Goal: Task Accomplishment & Management: Use online tool/utility

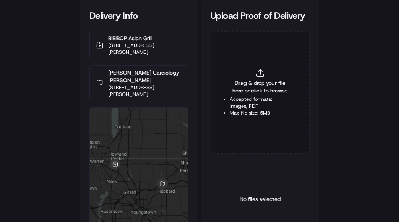
click at [248, 88] on span "Drag & drop your file here or click to browse" at bounding box center [260, 86] width 61 height 15
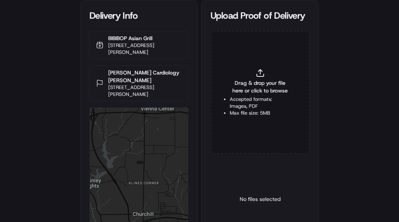
type input "C:\fakepath\2831711 pop.jpg"
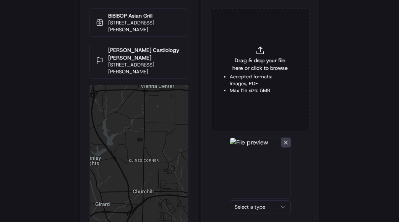
scroll to position [47, 0]
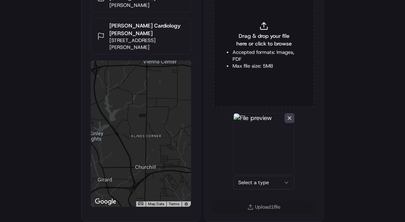
click at [256, 175] on html "Delivery Info BIBIBOP Asian Grill 5393 Youngstown Warren Rd #830, Niles, OH 444…" at bounding box center [202, 64] width 405 height 222
click at [253, 205] on button "Upload 1 file" at bounding box center [260, 207] width 99 height 11
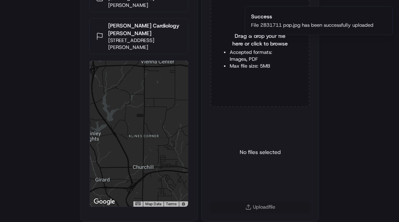
click at [240, 128] on div "No files selected" at bounding box center [260, 152] width 41 height 78
click at [216, 125] on div "No files selected" at bounding box center [260, 152] width 99 height 78
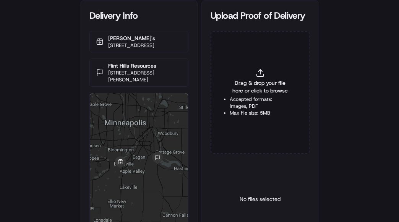
click at [243, 70] on div "Drag & drop your file here or click to browse Accepted formats: Images, PDF Max…" at bounding box center [260, 92] width 99 height 123
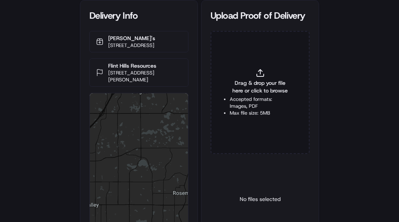
type input "C:\fakepath\2831637 pop.jpg"
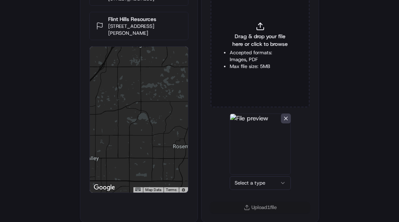
scroll to position [47, 0]
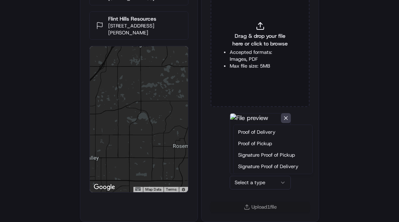
click at [256, 175] on html "Delivery Info Jimmy John's 1615 County Rd 42 W, Burnsville, MN 55306, USA Flint…" at bounding box center [199, 64] width 399 height 222
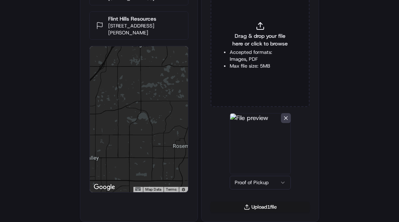
click at [253, 207] on button "Upload 1 file" at bounding box center [260, 207] width 99 height 11
click at [249, 46] on span "Drag & drop your file here or click to browse" at bounding box center [260, 39] width 61 height 15
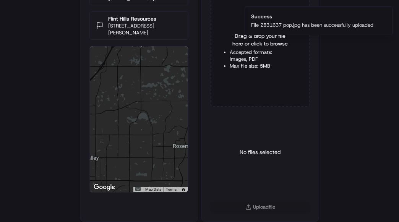
type input "C:\fakepath\2831637 pod.jpg"
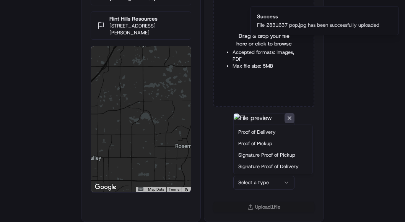
click at [262, 175] on html "Delivery Info Jimmy John's 1615 County Rd 42 W, Burnsville, MN 55306, USA Flint…" at bounding box center [202, 64] width 405 height 222
click at [258, 126] on div "Proof of Delivery Proof of Pickup Signature Proof of Pickup Signature Proof of …" at bounding box center [273, 149] width 79 height 49
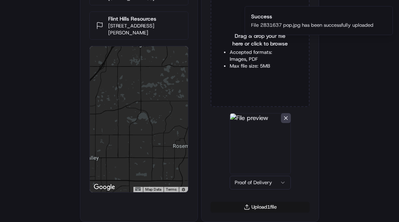
click at [254, 209] on button "Upload 1 file" at bounding box center [260, 207] width 99 height 11
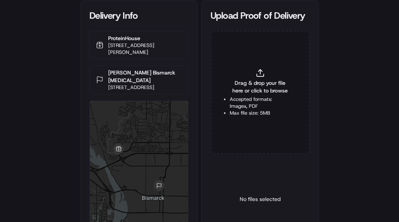
click at [234, 83] on span "Drag & drop your file here or click to browse" at bounding box center [260, 86] width 61 height 15
type input "C:\fakepath\2830831 pop.jpg"
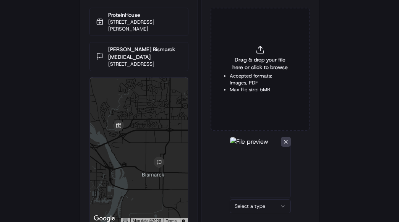
scroll to position [47, 0]
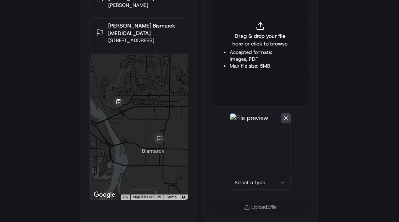
click at [248, 175] on html "Delivery Info ProteinHouse 1615 Burnt Boat Dr, Bismarck, ND 58503, USA Sanford …" at bounding box center [199, 64] width 399 height 222
click at [260, 209] on button "Upload 1 file" at bounding box center [260, 207] width 99 height 11
click at [248, 59] on li "Accepted formats: Images, PDF" at bounding box center [260, 56] width 61 height 14
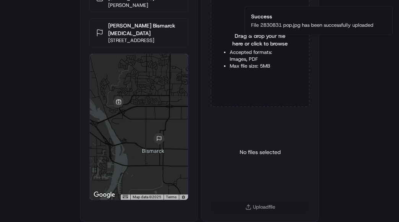
type input "C:\fakepath\2830831 pod.jpg"
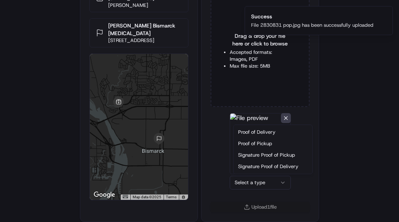
click at [243, 175] on html "Delivery Info ProteinHouse 1615 Burnt Boat Dr, Bismarck, ND 58503, USA Sanford …" at bounding box center [199, 64] width 399 height 222
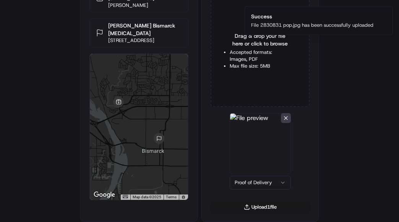
drag, startPoint x: 257, startPoint y: 208, endPoint x: 255, endPoint y: 212, distance: 4.3
click at [257, 208] on button "Upload 1 file" at bounding box center [260, 207] width 99 height 11
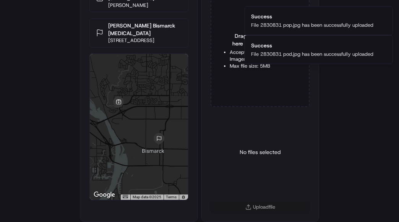
drag, startPoint x: 36, startPoint y: 85, endPoint x: 45, endPoint y: 3, distance: 82.3
click at [35, 79] on div "Delivery Info ProteinHouse 1615 Burnt Boat Dr, Bismarck, ND 58503, USA Sanford …" at bounding box center [199, 64] width 399 height 222
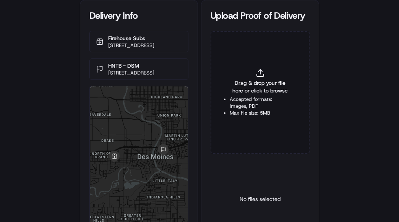
drag, startPoint x: 361, startPoint y: 55, endPoint x: 308, endPoint y: 3, distance: 74.9
click at [361, 55] on div "Delivery Info Firehouse Subs [STREET_ADDRESS] HNTB - DSM [STREET_ADDRESS] ← Mov…" at bounding box center [199, 111] width 399 height 222
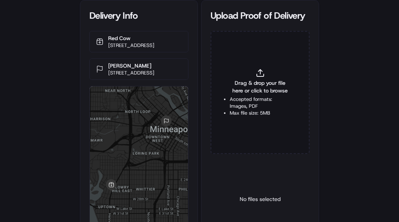
click at [242, 71] on div "Drag & drop your file here or click to browse Accepted formats: Images, PDF Max…" at bounding box center [260, 92] width 99 height 123
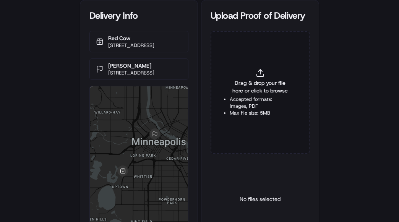
type input "C:\fakepath\2831703 pop.jpg"
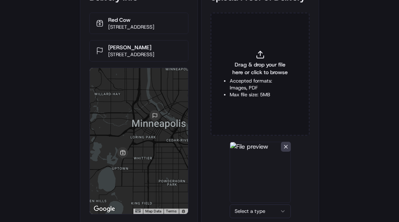
scroll to position [47, 0]
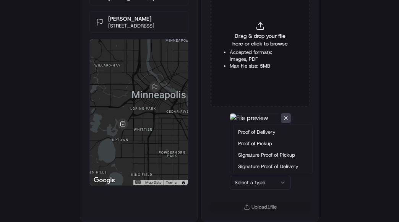
click at [248, 175] on html "Delivery Info Red Cow [STREET_ADDRESS] [PERSON_NAME] [STREET_ADDRESS] ← Move le…" at bounding box center [199, 64] width 399 height 222
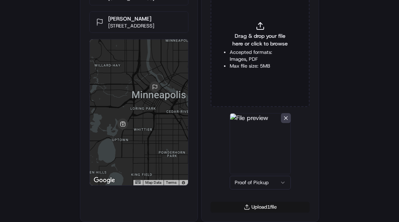
click at [259, 208] on button "Upload 1 file" at bounding box center [260, 207] width 99 height 11
click at [247, 50] on li "Accepted formats: Images, PDF" at bounding box center [260, 56] width 61 height 14
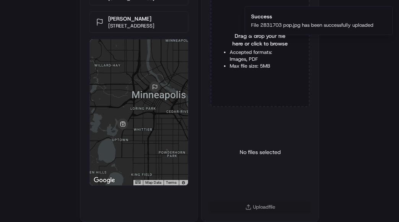
type input "C:\fakepath\2831703 pod.jpg"
click at [251, 175] on html "Delivery Info Red Cow 2626 Hennepin Ave, Minneapolis, MN 55408, USA Spencer Fan…" at bounding box center [199, 64] width 399 height 222
click at [262, 207] on button "Upload 1 file" at bounding box center [260, 207] width 99 height 11
click at [342, 156] on div "Delivery Info Red Cow 2626 Hennepin Ave, Minneapolis, MN 55408, USA Spencer Fan…" at bounding box center [199, 64] width 399 height 222
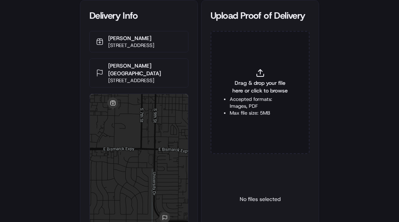
click at [242, 79] on div "Drag & drop your file here or click to browse Accepted formats: Images, PDF Max…" at bounding box center [260, 92] width 99 height 123
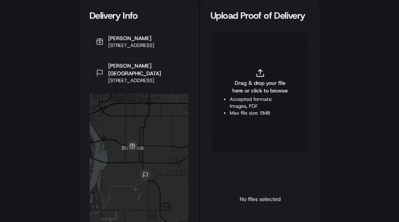
type input "C:\fakepath\2831676 pop.jpg"
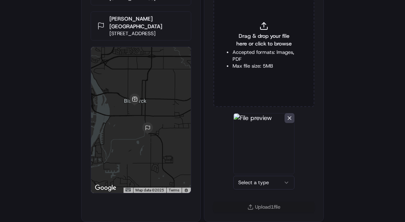
click at [251, 175] on html "Delivery Info Applebee's 434 S 3rd St, Bismarck, ND 58504, USA Sanford Clininc …" at bounding box center [202, 64] width 405 height 222
click at [258, 209] on button "Upload 1 file" at bounding box center [260, 207] width 99 height 11
click at [250, 49] on div "Drag & drop your file here or click to browse Accepted formats: Images, PDF Max…" at bounding box center [260, 45] width 99 height 123
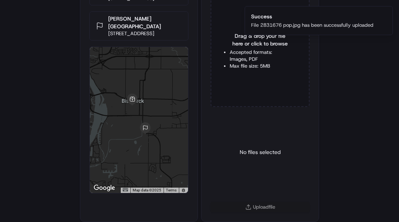
type input "C:\fakepath\2831676 pod.jpg"
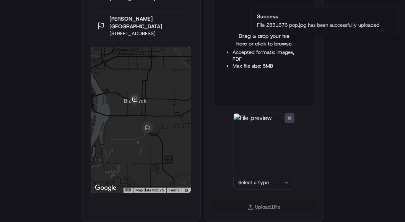
click at [247, 175] on html "Delivery Info Applebee's 434 S 3rd St, Bismarck, ND 58504, USA Sanford Clininc …" at bounding box center [202, 64] width 405 height 222
click at [268, 210] on button "Upload 1 file" at bounding box center [260, 207] width 99 height 11
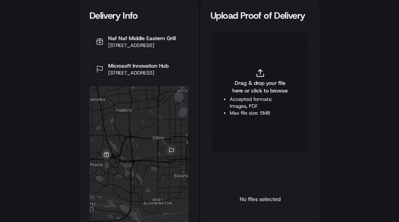
click at [231, 89] on span "Drag & drop your file here or click to browse" at bounding box center [260, 86] width 61 height 15
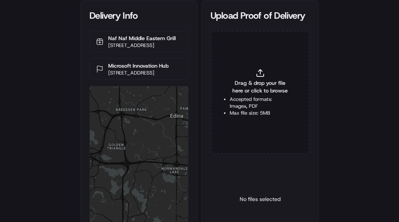
type input "C:\fakepath\2831664 pod.jpg"
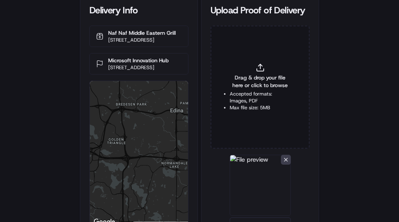
scroll to position [47, 0]
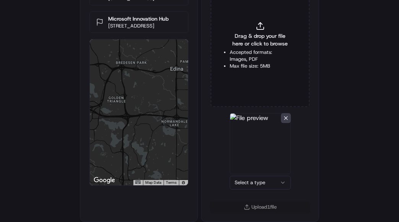
click at [246, 175] on html "Delivery Info Naf Naf Middle Eastern Grill 13250 Technology Dr. a104, Eden Prai…" at bounding box center [199, 64] width 399 height 222
click at [268, 206] on button "Upload 1 file" at bounding box center [260, 207] width 99 height 11
click at [259, 71] on div "Drag & drop your file here or click to browse Accepted formats: Images, PDF Max…" at bounding box center [260, 45] width 99 height 123
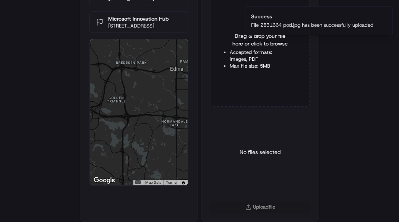
type input "C:\fakepath\2831664 pop.jpg"
click at [252, 175] on html "Delivery Info Naf Naf Middle Eastern Grill 13250 Technology Dr. a104, Eden Prai…" at bounding box center [199, 64] width 399 height 222
click at [253, 209] on button "Upload 1 file" at bounding box center [260, 207] width 99 height 11
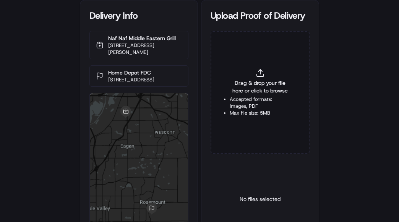
click at [266, 89] on span "Drag & drop your file here or click to browse" at bounding box center [260, 86] width 61 height 15
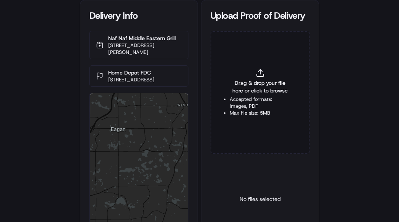
type input "C:\fakepath\2831650 pop.jpg"
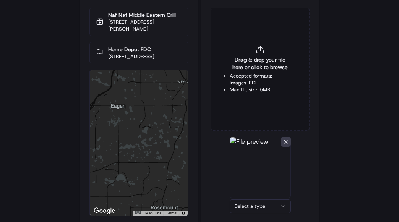
scroll to position [47, 0]
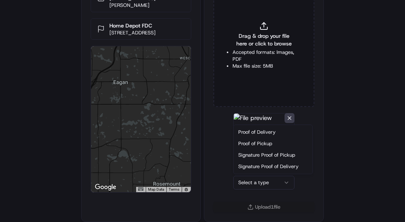
click at [253, 175] on html "Delivery Info Naf Naf Middle Eastern Grill 3340 Central Park Village Dr #100, E…" at bounding box center [202, 64] width 405 height 222
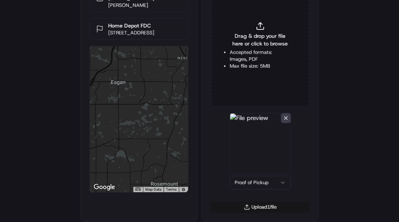
click at [257, 211] on button "Upload 1 file" at bounding box center [260, 207] width 99 height 11
click at [259, 39] on span "Drag & drop your file here or click to browse" at bounding box center [260, 39] width 61 height 15
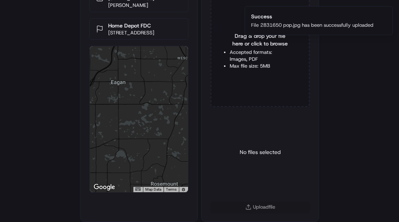
type input "C:\fakepath\2831650 pod.jpg"
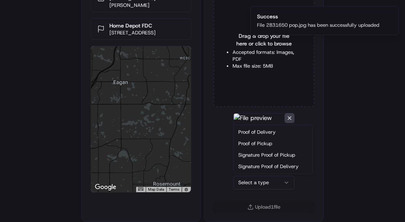
click at [248, 175] on html "Delivery Info Naf Naf Middle Eastern Grill 3340 Central Park Village Dr #100, E…" at bounding box center [202, 64] width 405 height 222
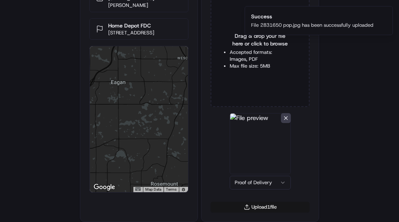
click at [256, 204] on button "Upload 1 file" at bounding box center [260, 207] width 99 height 11
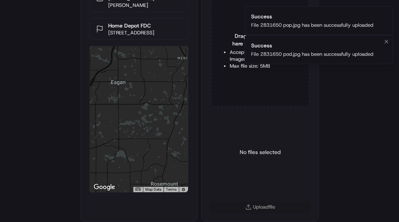
drag, startPoint x: 356, startPoint y: 140, endPoint x: 299, endPoint y: 62, distance: 96.9
click at [355, 138] on div "Delivery Info Naf Naf Middle Eastern Grill 3340 Central Park Village Dr #100, E…" at bounding box center [199, 64] width 399 height 222
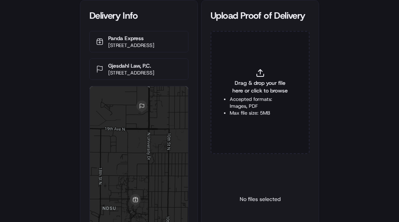
click at [245, 89] on span "Drag & drop your file here or click to browse" at bounding box center [260, 86] width 61 height 15
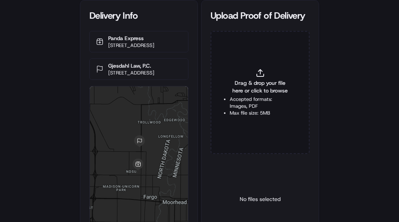
type input "C:\fakepath\2831617 pop.jpg"
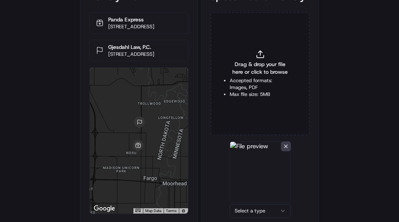
scroll to position [47, 0]
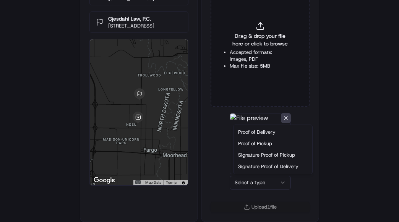
click at [240, 175] on html "Delivery Info Panda Express [STREET_ADDRESS] Gjesdahl Law, P.C. [STREET_ADDRESS…" at bounding box center [199, 64] width 399 height 222
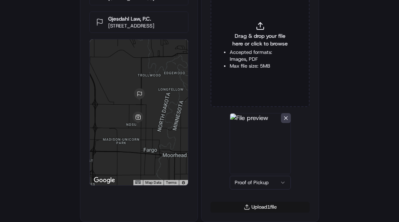
click at [253, 208] on button "Upload 1 file" at bounding box center [260, 207] width 99 height 11
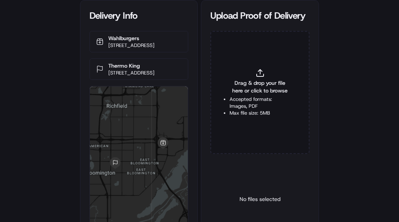
click at [238, 91] on span "Drag & drop your file here or click to browse" at bounding box center [259, 86] width 61 height 15
type input "C:\fakepath\2830629 pop.jpg"
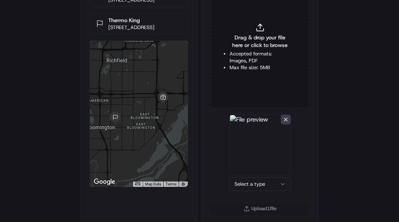
scroll to position [47, 0]
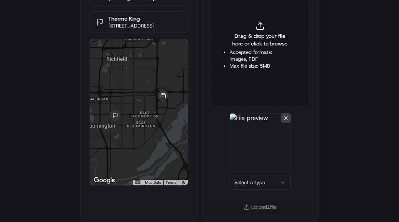
click at [244, 175] on html "Delivery Info Wahlburgers [STREET_ADDRESS] [GEOGRAPHIC_DATA] King [STREET_ADDRE…" at bounding box center [199, 64] width 399 height 222
click at [252, 208] on button "Upload 1 file" at bounding box center [259, 207] width 99 height 11
click at [244, 65] on li "Max file size: 5MB" at bounding box center [259, 66] width 61 height 7
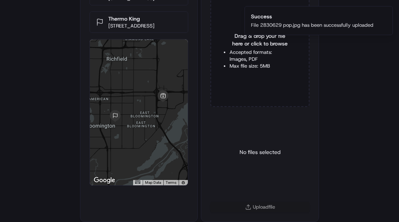
type input "C:\fakepath\2830629 pod.jpg"
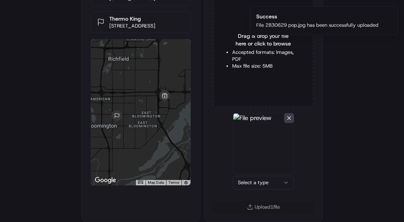
click at [251, 175] on html "Delivery Info Wahlburgers [STREET_ADDRESS] [GEOGRAPHIC_DATA] King [STREET_ADDRE…" at bounding box center [202, 64] width 404 height 222
click at [256, 206] on button "Upload 1 file" at bounding box center [259, 207] width 99 height 11
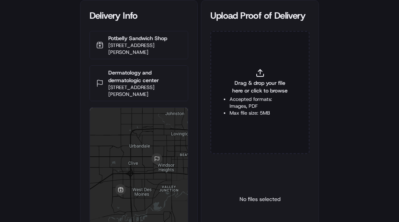
click at [250, 88] on span "Drag & drop your file here or click to browse" at bounding box center [259, 86] width 61 height 15
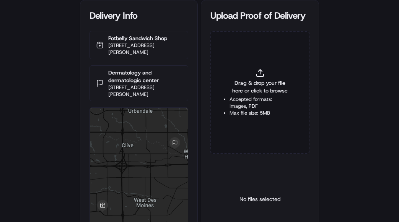
type input "C:\fakepath\2831961 pop.jpg"
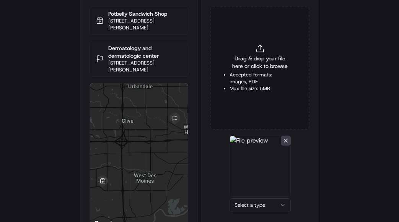
scroll to position [47, 0]
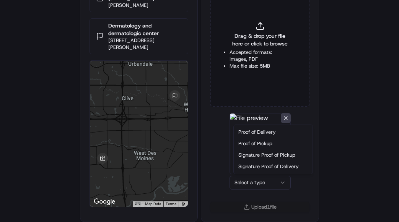
click at [244, 175] on html "Delivery Info Potbelly Sandwich Shop [STREET_ADDRESS][PERSON_NAME] Dermatology …" at bounding box center [199, 64] width 399 height 222
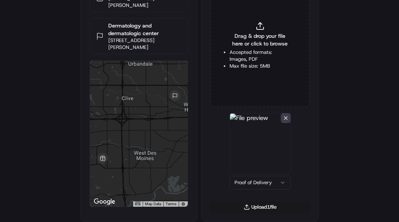
click at [255, 175] on html "Delivery Info Potbelly Sandwich Shop [STREET_ADDRESS][PERSON_NAME] Dermatology …" at bounding box center [199, 64] width 399 height 222
click at [234, 58] on li "Accepted formats: Images, PDF" at bounding box center [259, 56] width 61 height 14
type input "C:\fakepath\2831961 pod.jpeg"
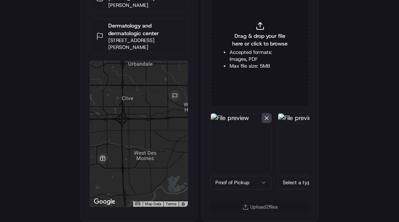
click at [284, 175] on html "Delivery Info Potbelly Sandwich Shop [STREET_ADDRESS][PERSON_NAME] Dermatology …" at bounding box center [199, 64] width 399 height 222
click at [268, 206] on button "Upload 2 file s" at bounding box center [259, 207] width 99 height 11
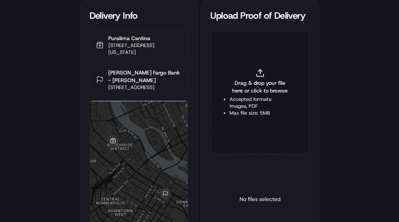
click at [253, 88] on span "Drag & drop your file here or click to browse" at bounding box center [259, 86] width 61 height 15
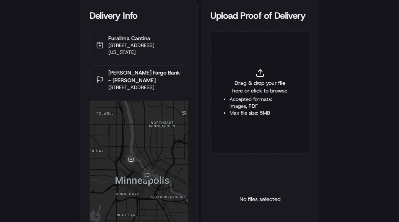
type input "C:\fakepath\2830611 pop.jpg"
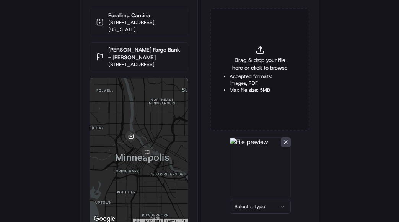
scroll to position [47, 0]
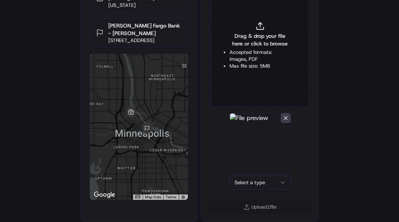
click at [265, 175] on html "Delivery Info Puralima Cantina [STREET_ADDRESS][US_STATE] [PERSON_NAME] Fargo B…" at bounding box center [199, 64] width 399 height 222
drag, startPoint x: 260, startPoint y: 205, endPoint x: 267, endPoint y: 209, distance: 8.1
click at [259, 206] on button "Upload 1 file" at bounding box center [259, 207] width 99 height 11
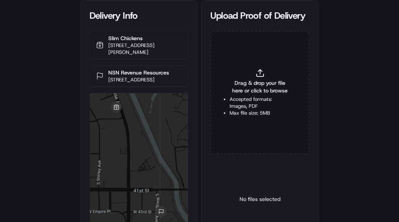
click at [245, 90] on span "Drag & drop your file here or click to browse" at bounding box center [259, 86] width 61 height 15
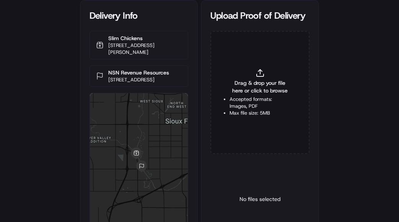
type input "C:\fakepath\2831628 pop.jpg"
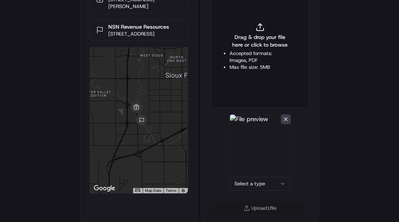
scroll to position [47, 0]
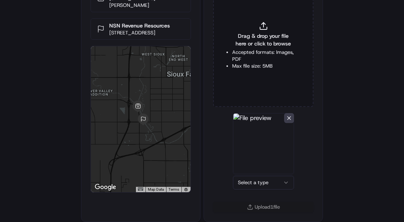
click at [246, 175] on html "Delivery Info Slim Chickens [STREET_ADDRESS][PERSON_NAME] NSN Revenue Resources…" at bounding box center [202, 64] width 404 height 222
click at [243, 59] on li "Accepted formats: Images, PDF" at bounding box center [259, 56] width 61 height 14
type input "C:\fakepath\2831628 pod.jpg"
click at [305, 175] on html "Delivery Info Slim Chickens [STREET_ADDRESS][PERSON_NAME] NSN Revenue Resources…" at bounding box center [202, 64] width 404 height 222
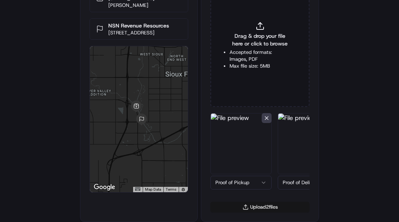
click at [266, 208] on button "Upload 2 file s" at bounding box center [259, 207] width 99 height 11
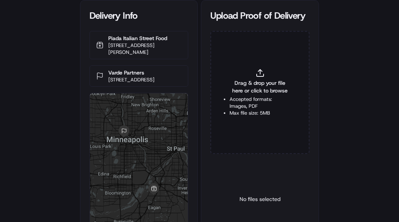
click at [266, 125] on div "Drag & drop your file here or click to browse Accepted formats: Images, PDF Max…" at bounding box center [259, 92] width 99 height 123
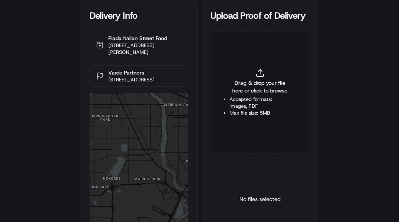
type input "C:\fakepath\2831655 pop.jpg"
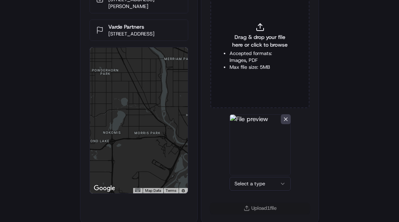
scroll to position [47, 0]
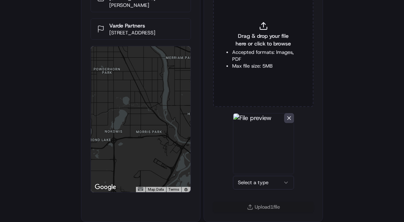
click at [238, 175] on html "Delivery Info Piada [GEOGRAPHIC_DATA] Food [STREET_ADDRESS][PERSON_NAME] Varde …" at bounding box center [202, 64] width 404 height 222
click at [247, 54] on li "Accepted formats: Images, PDF" at bounding box center [259, 56] width 61 height 14
type input "C:\fakepath\2831655 pod.jpg"
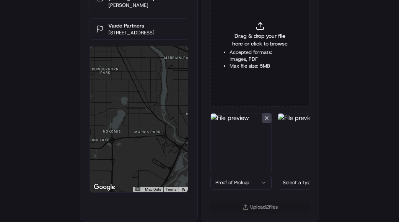
click at [297, 175] on html "Delivery Info Piada [GEOGRAPHIC_DATA] Food [STREET_ADDRESS][PERSON_NAME] Varde …" at bounding box center [199, 64] width 399 height 222
click at [260, 212] on button "Upload 2 file s" at bounding box center [259, 207] width 99 height 11
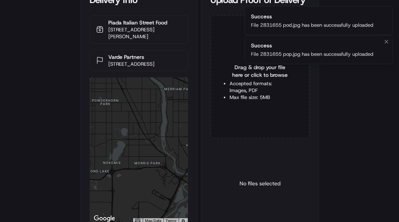
scroll to position [9, 0]
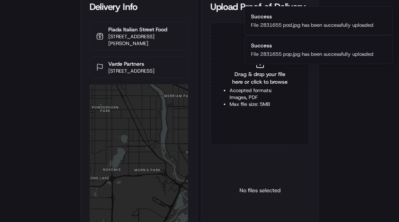
click at [285, 164] on div "No files selected" at bounding box center [259, 190] width 99 height 78
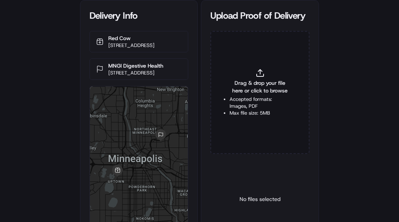
click at [243, 87] on span "Drag & drop your file here or click to browse" at bounding box center [259, 86] width 61 height 15
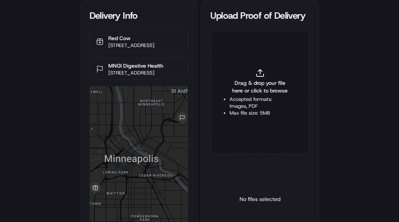
type input "C:\fakepath\2830647 pop.jpg"
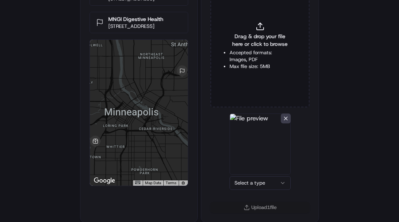
scroll to position [47, 0]
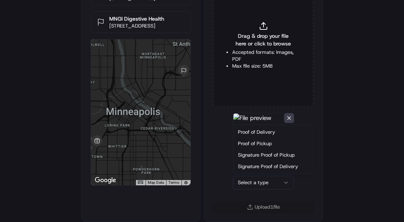
click at [249, 175] on html "Delivery Info Red Cow [STREET_ADDRESS] MNGI Digestive Health [STREET_ADDRESS] ←…" at bounding box center [202, 64] width 404 height 222
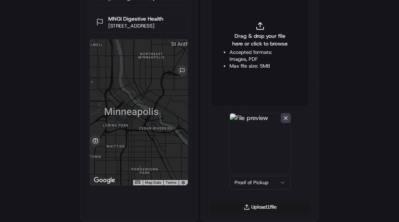
click at [247, 59] on li "Accepted formats: Images, PDF" at bounding box center [259, 56] width 61 height 14
type input "C:\fakepath\2830647 pod.jpg"
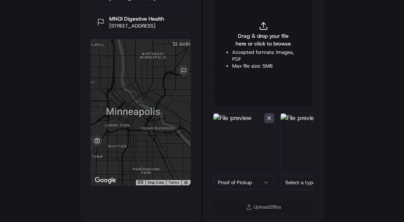
click at [288, 175] on html "Delivery Info Red Cow [STREET_ADDRESS] MNGI Digestive Health [STREET_ADDRESS] ←…" at bounding box center [202, 64] width 404 height 222
click at [254, 206] on button "Upload 2 file s" at bounding box center [259, 207] width 99 height 11
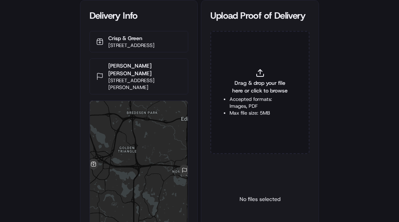
click at [229, 96] on div "Drag & drop your file here or click to browse Accepted formats: Images, PDF Max…" at bounding box center [259, 92] width 99 height 123
type input "C:\fakepath\2831698 pop.jpg"
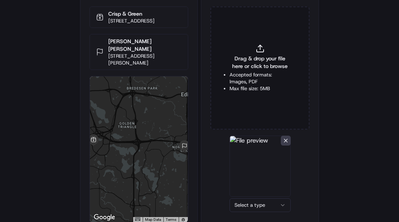
scroll to position [47, 0]
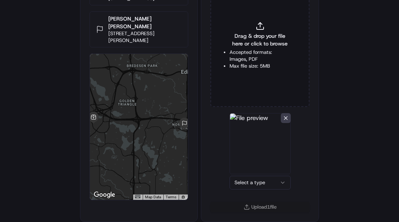
click at [255, 175] on html "Delivery Info Crisp & Green 12345 Singletree Ln, Eden Prairie, MN 55344, USA MO…" at bounding box center [199, 64] width 399 height 222
click at [258, 60] on li "Accepted formats: Images, PDF" at bounding box center [259, 56] width 61 height 14
type input "C:\fakepath\2831698 pod.jpg"
click at [298, 175] on html "Delivery Info Crisp & Green 12345 Singletree Ln, Eden Prairie, MN 55344, USA MO…" at bounding box center [199, 64] width 399 height 222
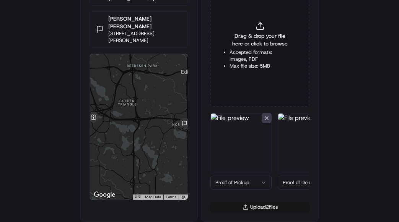
click at [275, 208] on button "Upload 2 file s" at bounding box center [259, 207] width 99 height 11
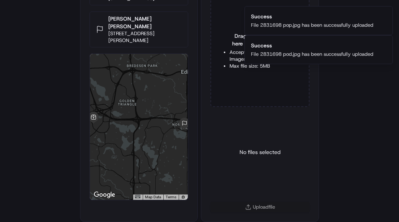
click at [235, 76] on div "Drag & drop your file here or click to browse Accepted formats: Images, PDF Max…" at bounding box center [259, 45] width 99 height 123
type input "C:\fakepath\2831698 pod.jpg"
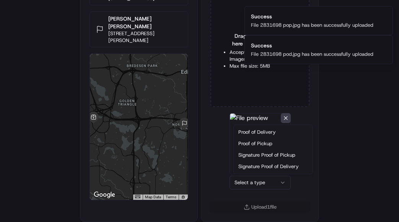
click at [275, 175] on html "Delivery Info Crisp & Green 12345 Singletree Ln, Eden Prairie, MN 55344, USA MO…" at bounding box center [199, 64] width 399 height 222
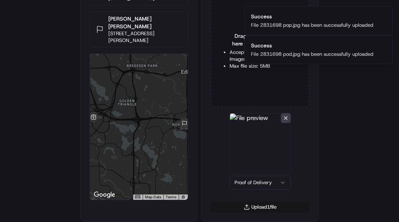
click at [261, 211] on button "Upload 1 file" at bounding box center [259, 207] width 99 height 11
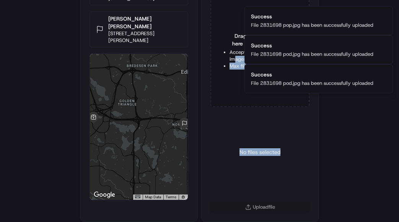
drag, startPoint x: 234, startPoint y: 56, endPoint x: 314, endPoint y: 131, distance: 109.5
click at [314, 131] on div "Drag & drop your file here or click to browse Accepted formats: Images, PDF Max…" at bounding box center [259, 93] width 117 height 218
drag, startPoint x: 314, startPoint y: 131, endPoint x: 337, endPoint y: 129, distance: 23.4
click at [332, 127] on div "Delivery Info Crisp & Green 12345 Singletree Ln, Eden Prairie, MN 55344, USA MO…" at bounding box center [199, 64] width 399 height 222
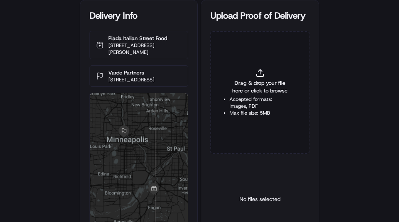
click at [247, 94] on div "Drag & drop your file here or click to browse Accepted formats: Images, PDF Max…" at bounding box center [259, 92] width 99 height 123
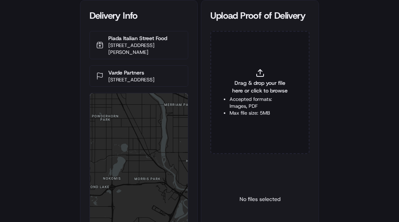
type input "C:\fakepath\2831655 pod.jpg"
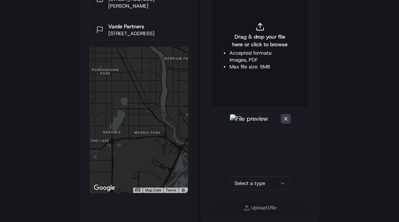
scroll to position [47, 0]
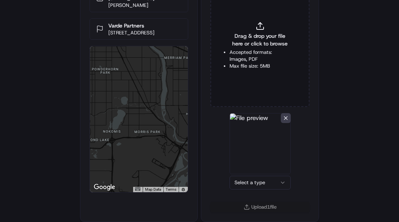
click at [251, 175] on html "Delivery Info Piada [GEOGRAPHIC_DATA] Food [STREET_ADDRESS][PERSON_NAME] Varde …" at bounding box center [199, 64] width 399 height 222
click at [253, 213] on div "Upload 1 file" at bounding box center [259, 212] width 117 height 20
click at [259, 211] on button "Upload 1 file" at bounding box center [259, 207] width 99 height 11
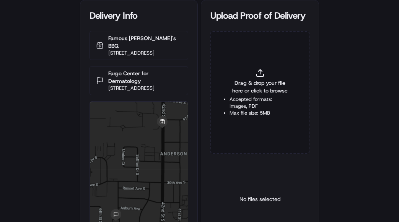
click at [244, 93] on span "Drag & drop your file here or click to browse" at bounding box center [259, 86] width 61 height 15
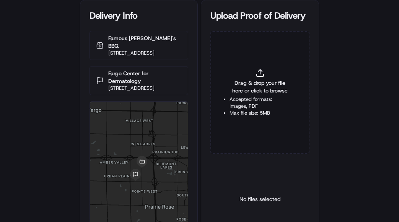
click at [328, 134] on div "Delivery Info Famous Dave's BBQ 1636 42nd St SW, Fargo, ND 58104, USA Fargo Cen…" at bounding box center [199, 111] width 399 height 222
click at [254, 86] on span "Drag & drop your file here or click to browse" at bounding box center [259, 86] width 61 height 15
type input "C:\fakepath\2831869 pop.jpg"
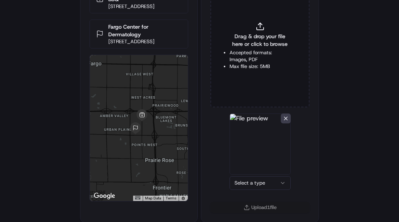
scroll to position [47, 0]
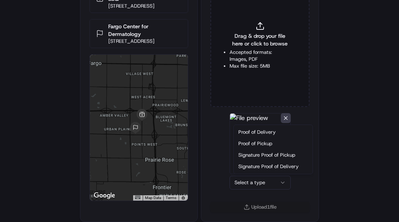
click at [243, 175] on html "Delivery Info Famous Dave's BBQ 1636 42nd St SW, Fargo, ND 58104, USA Fargo Cen…" at bounding box center [199, 64] width 399 height 222
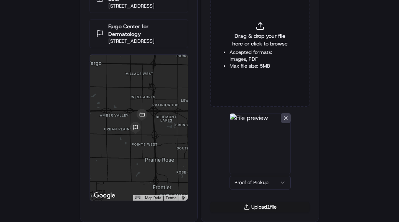
click at [265, 61] on li "Accepted formats: Images, PDF" at bounding box center [259, 56] width 61 height 14
click at [250, 205] on button "Upload 1 file" at bounding box center [259, 207] width 99 height 11
click at [261, 33] on span "Drag & drop your file here or click to browse" at bounding box center [259, 39] width 61 height 15
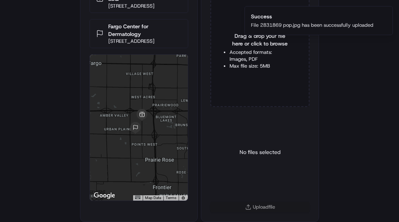
type input "C:\fakepath\2831869 pod.jpg"
click at [251, 175] on html "Delivery Info Famous Dave's BBQ 1636 42nd St SW, Fargo, ND 58104, USA Fargo Cen…" at bounding box center [199, 64] width 399 height 222
click at [250, 206] on button "Upload 1 file" at bounding box center [259, 207] width 99 height 11
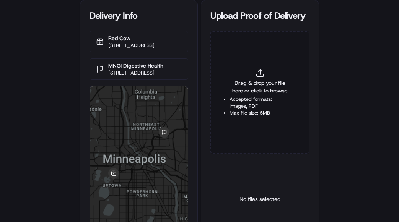
click at [244, 85] on span "Drag & drop your file here or click to browse" at bounding box center [259, 86] width 61 height 15
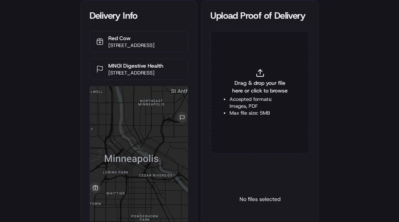
click at [238, 120] on div "Drag & drop your file here or click to browse Accepted formats: Images, PDF Max…" at bounding box center [259, 92] width 99 height 123
type input "C:\fakepath\2830647 pod.jpg"
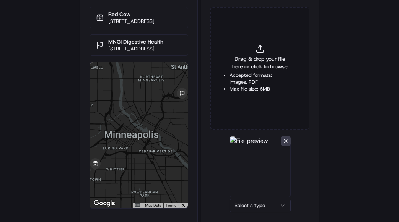
scroll to position [47, 0]
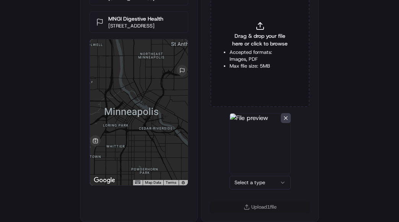
click at [245, 175] on html "Delivery Info Red Cow 2626 Hennepin Ave, Minneapolis, MN 55408, USA MNGI Digest…" at bounding box center [199, 64] width 399 height 222
click at [257, 204] on button "Upload 1 file" at bounding box center [259, 207] width 99 height 11
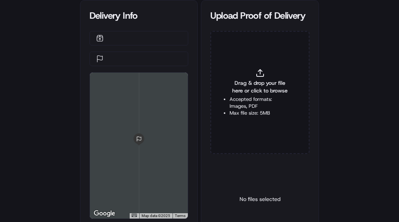
click at [247, 86] on span "Drag & drop your file here or click to browse" at bounding box center [259, 86] width 61 height 15
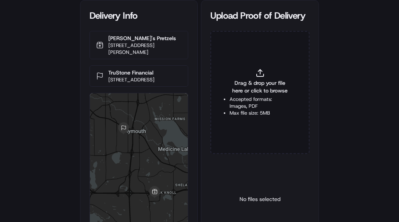
click at [254, 91] on span "Drag & drop your file here or click to browse" at bounding box center [259, 86] width 61 height 15
type input "C:\fakepath\2830634 pop.jpg"
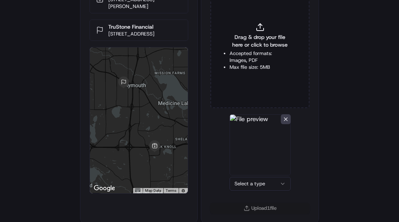
scroll to position [47, 0]
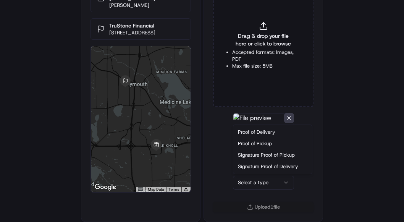
click at [243, 175] on html "Delivery Info [PERSON_NAME]'s Pretzels [STREET_ADDRESS] TruStone Financial [STR…" at bounding box center [202, 64] width 404 height 222
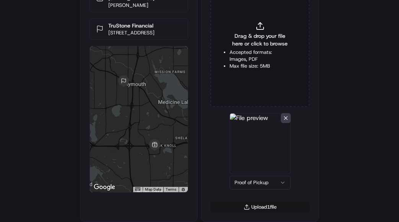
click at [243, 206] on button "Upload 1 file" at bounding box center [259, 207] width 99 height 11
click at [238, 43] on span "Drag & drop your file here or click to browse" at bounding box center [259, 39] width 61 height 15
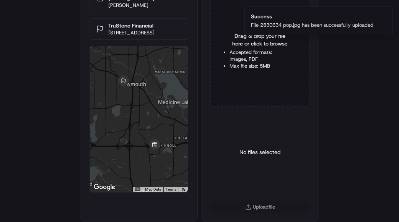
type input "C:\fakepath\2830634 pod.jpg"
click at [255, 175] on html "Delivery Info [PERSON_NAME]'s Pretzels [STREET_ADDRESS] TruStone Financial [STR…" at bounding box center [199, 64] width 399 height 222
click at [250, 133] on img at bounding box center [259, 143] width 61 height 61
click at [250, 205] on button "Upload 1 file" at bounding box center [259, 207] width 99 height 11
drag, startPoint x: 343, startPoint y: 120, endPoint x: 307, endPoint y: 51, distance: 77.8
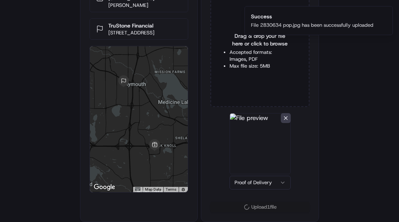
click at [343, 119] on div "Delivery Info [PERSON_NAME]'s Pretzels [STREET_ADDRESS] TruStone Financial [STR…" at bounding box center [199, 64] width 399 height 222
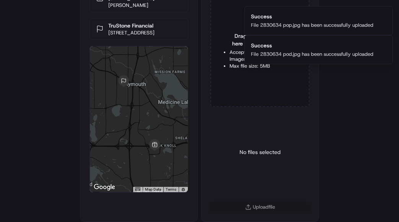
click at [7, 138] on div "Delivery Info [PERSON_NAME]'s Pretzels [STREET_ADDRESS] TruStone Financial [STR…" at bounding box center [199, 64] width 399 height 222
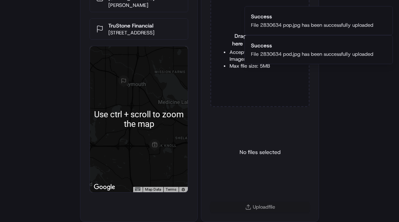
scroll to position [0, 0]
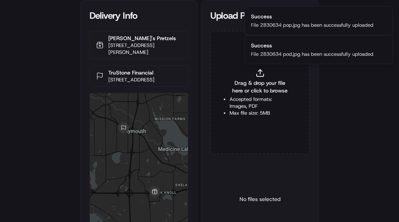
drag, startPoint x: 205, startPoint y: 47, endPoint x: 225, endPoint y: 47, distance: 20.3
click at [205, 47] on div "Drag & drop your file here or click to browse Accepted formats: Images, PDF Max…" at bounding box center [259, 140] width 117 height 218
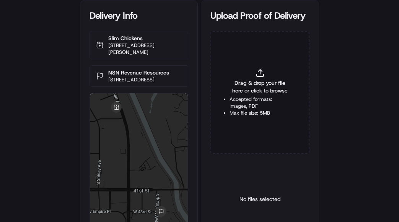
click at [240, 91] on span "Drag & drop your file here or click to browse" at bounding box center [259, 86] width 61 height 15
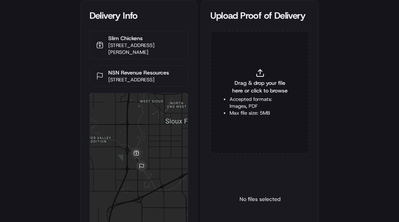
type input "C:\fakepath\2831628 pod.jpg"
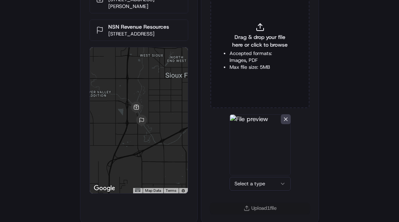
scroll to position [47, 0]
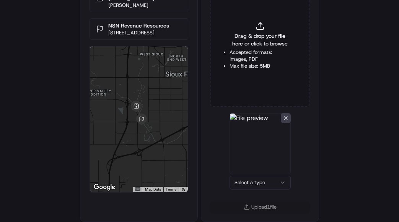
click at [284, 109] on div "Drag & drop your file here or click to browse Accepted formats: Images, PDF Max…" at bounding box center [259, 93] width 117 height 218
click at [284, 121] on button at bounding box center [286, 118] width 10 height 10
click at [256, 39] on span "Drag & drop your file here or click to browse" at bounding box center [259, 39] width 61 height 15
type input "C:\fakepath\2831628 pop.jpg"
click at [255, 175] on html "Delivery Info Slim Chickens 2711 S Louise Ave, Sioux Falls, SD 57106, USA NSN R…" at bounding box center [199, 64] width 399 height 222
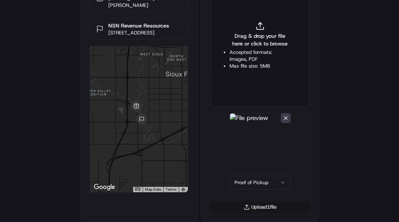
click at [266, 207] on button "Upload 1 file" at bounding box center [259, 207] width 99 height 11
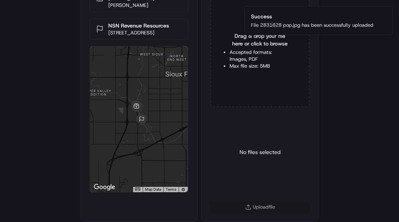
click at [227, 123] on div "No files selected" at bounding box center [259, 152] width 99 height 78
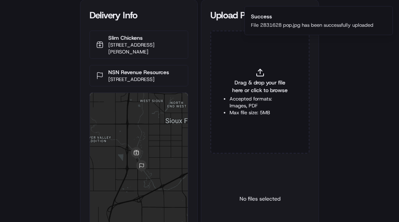
scroll to position [0, 0]
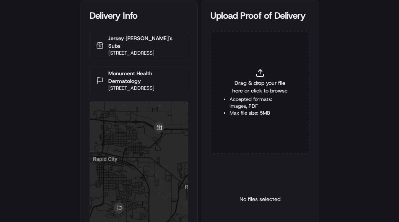
click at [247, 93] on span "Drag & drop your file here or click to browse" at bounding box center [259, 86] width 61 height 15
type input "C:\fakepath\2831812 pop.jpg"
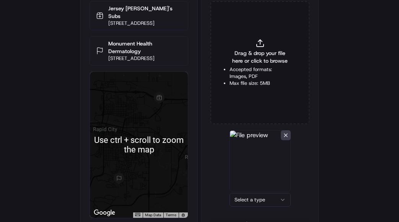
scroll to position [47, 0]
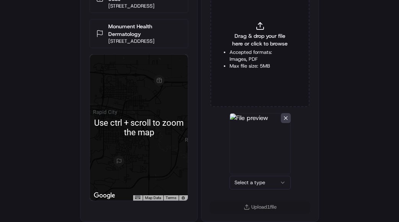
click at [254, 175] on html "Delivery Info Jersey Mike's Subs 1745 Eglin St Suite 120, Rapid City, SD 57701,…" at bounding box center [199, 64] width 399 height 222
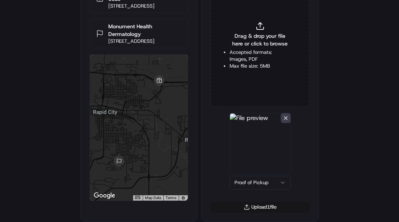
click at [245, 212] on button "Upload 1 file" at bounding box center [259, 207] width 99 height 11
click at [359, 175] on html "Delivery Info Jersey Mike's Subs 1745 Eglin St Suite 120, Rapid City, SD 57701,…" at bounding box center [199, 64] width 399 height 222
drag, startPoint x: 359, startPoint y: 185, endPoint x: 357, endPoint y: 193, distance: 9.1
click at [358, 175] on html "Delivery Info Jersey Mike's Subs 1745 Eglin St Suite 120, Rapid City, SD 57701,…" at bounding box center [199, 64] width 399 height 222
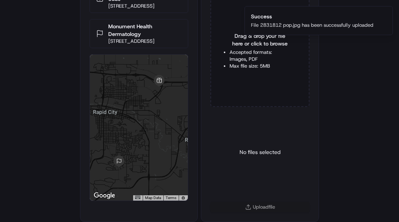
click at [236, 48] on div "Drag & drop your file here or click to browse Accepted formats: Images, PDF Max…" at bounding box center [259, 45] width 99 height 123
type input "C:\fakepath\2831812 pod.jpg"
drag, startPoint x: 336, startPoint y: 127, endPoint x: 296, endPoint y: 167, distance: 57.0
click at [337, 127] on div "Delivery Info Jersey Mike's Subs 1745 Eglin St Suite 120, Rapid City, SD 57701,…" at bounding box center [199, 64] width 399 height 222
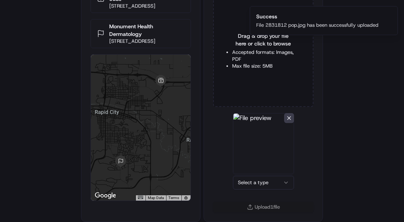
click at [274, 175] on html "Delivery Info Jersey Mike's Subs 1745 Eglin St Suite 120, Rapid City, SD 57701,…" at bounding box center [202, 64] width 404 height 222
click at [261, 202] on button "Upload 1 file" at bounding box center [259, 207] width 99 height 11
click at [329, 173] on div "Delivery Info Jersey Mike's Subs 1745 Eglin St Suite 120, Rapid City, SD 57701,…" at bounding box center [199, 64] width 399 height 222
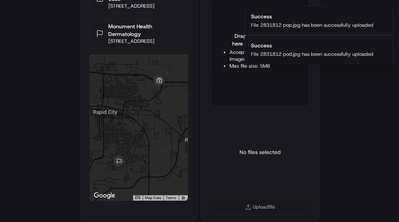
click at [54, 76] on div "Delivery Info Jersey Mike's Subs 1745 Eglin St Suite 120, Rapid City, SD 57701,…" at bounding box center [199, 64] width 399 height 222
click at [360, 81] on div "Delivery Info Jersey Mike's Subs 1745 Eglin St Suite 120, Rapid City, SD 57701,…" at bounding box center [199, 64] width 399 height 222
drag, startPoint x: 341, startPoint y: 87, endPoint x: 311, endPoint y: 57, distance: 42.4
click at [341, 87] on div "Delivery Info Jersey Mike's Subs 1745 Eglin St Suite 120, Rapid City, SD 57701,…" at bounding box center [199, 64] width 399 height 222
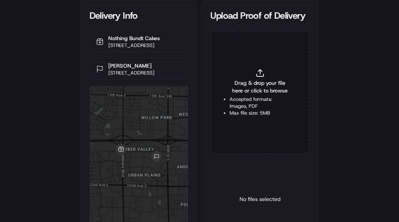
click at [247, 81] on span "Drag & drop your file here or click to browse" at bounding box center [259, 86] width 61 height 15
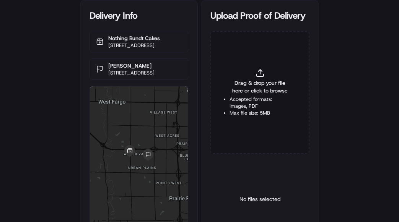
type input "C:\fakepath\2830652 POD.jpg"
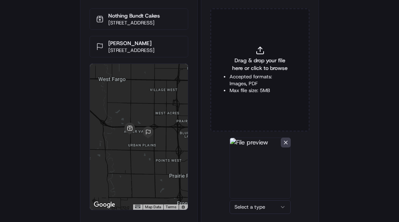
scroll to position [47, 0]
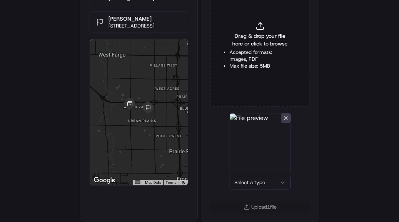
click at [248, 175] on html "Delivery Info Nothing Bundt Cakes [STREET_ADDRESS] [PERSON_NAME] [STREET_ADDRES…" at bounding box center [199, 64] width 399 height 222
click at [252, 204] on button "Upload 1 file" at bounding box center [259, 207] width 99 height 11
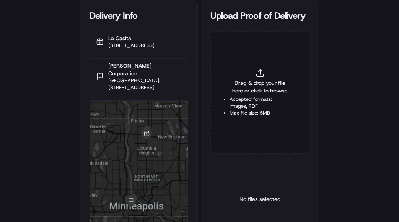
click at [254, 114] on li "Max file size: 5MB" at bounding box center [259, 113] width 61 height 7
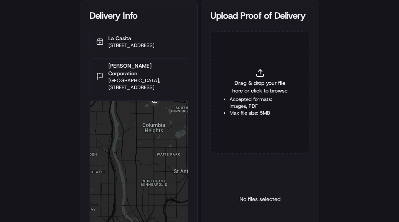
click at [348, 118] on div "Delivery Info [GEOGRAPHIC_DATA] [STREET_ADDRESS] [PERSON_NAME] Corporation [GEO…" at bounding box center [199, 111] width 399 height 222
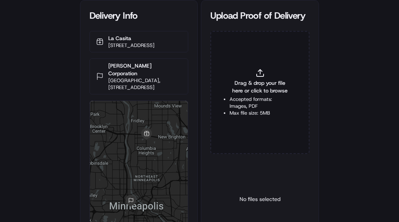
click at [255, 120] on div "Drag & drop your file here or click to browse Accepted formats: Images, PDF Max…" at bounding box center [259, 92] width 99 height 123
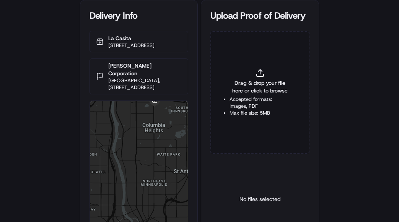
type input "C:\fakepath\2830899 pop.jpg"
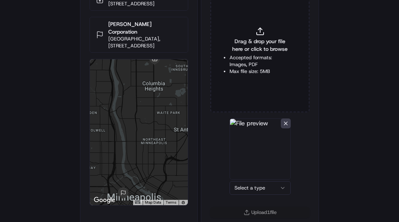
scroll to position [47, 0]
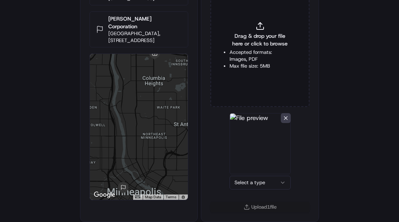
click at [250, 175] on html "Delivery Info [GEOGRAPHIC_DATA] [STREET_ADDRESS] [PERSON_NAME] Corporation [GEO…" at bounding box center [199, 64] width 399 height 222
click at [252, 208] on button "Upload 1 file" at bounding box center [259, 207] width 99 height 11
click at [240, 47] on div "Drag & drop your file here or click to browse Accepted formats: Images, PDF Max…" at bounding box center [259, 45] width 99 height 123
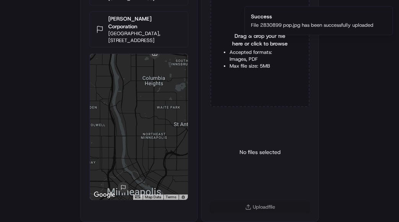
type input "C:\fakepath\2830899 pod.jpg"
click at [275, 190] on div "Select a type" at bounding box center [259, 152] width 99 height 79
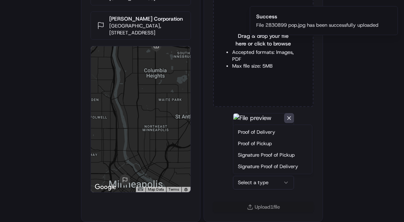
click at [272, 175] on html "Delivery Info La Casita 5085 Central Ave NE, Minneapolis, MN 55421, USA Henkel …" at bounding box center [202, 64] width 404 height 222
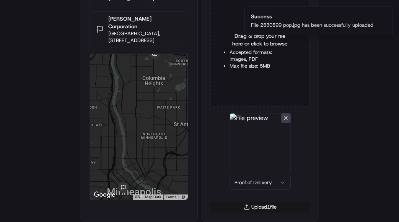
click at [252, 206] on button "Upload 1 file" at bounding box center [259, 207] width 99 height 11
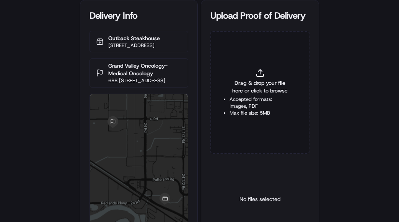
click at [251, 90] on span "Drag & drop your file here or click to browse" at bounding box center [259, 86] width 61 height 15
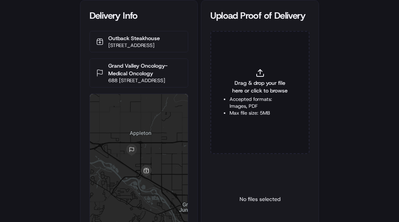
type input "C:\fakepath\2831633 pop.jpg"
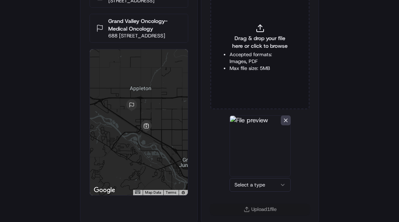
scroll to position [47, 0]
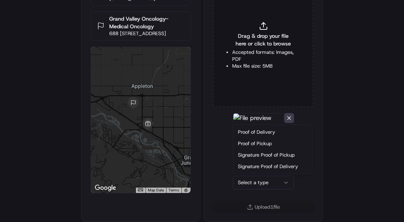
click at [241, 175] on html "Delivery Info Outback Steakhouse [STREET_ADDRESS] [GEOGRAPHIC_DATA] Oncology- M…" at bounding box center [202, 64] width 404 height 222
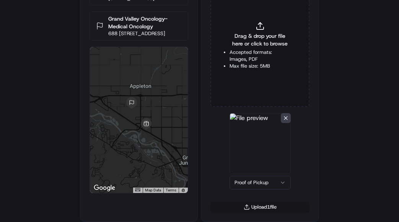
click at [248, 209] on button "Upload 1 file" at bounding box center [259, 207] width 99 height 11
click at [233, 52] on li "Accepted formats: Images, PDF" at bounding box center [259, 56] width 61 height 14
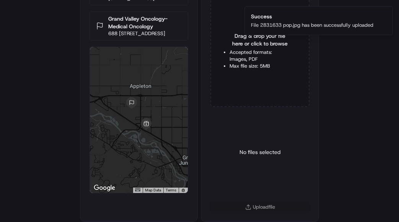
type input "C:\fakepath\2831633 pod.jpg"
click at [257, 175] on html "Delivery Info Outback Steakhouse [STREET_ADDRESS] [GEOGRAPHIC_DATA] Oncology- M…" at bounding box center [199, 64] width 399 height 222
click at [253, 209] on button "Upload 1 file" at bounding box center [259, 207] width 99 height 11
